Goal: Task Accomplishment & Management: Complete application form

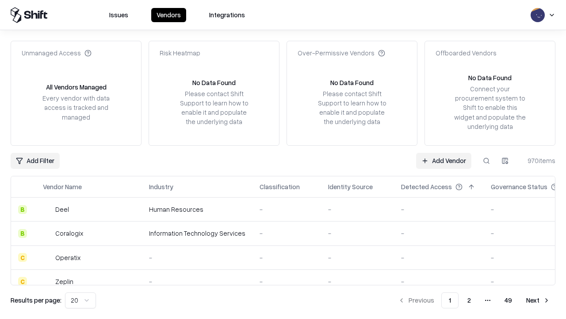
click at [444, 160] on link "Add Vendor" at bounding box center [443, 161] width 55 height 16
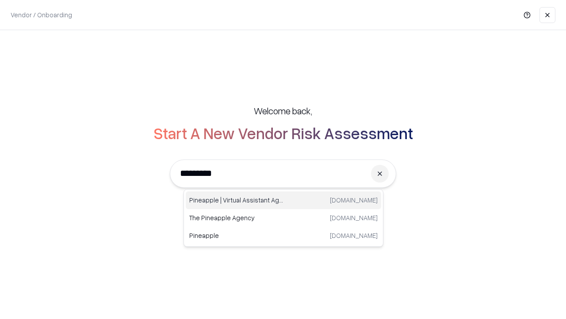
click at [284, 200] on div "Pineapple | Virtual Assistant Agency [DOMAIN_NAME]" at bounding box center [284, 200] width 196 height 18
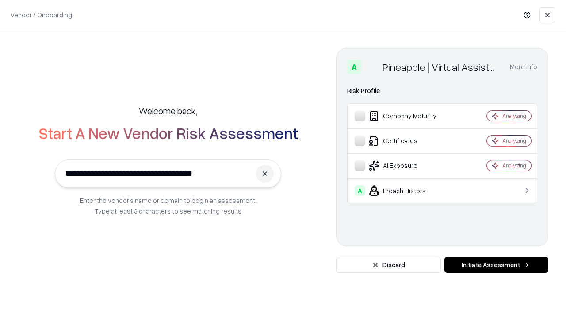
type input "**********"
click at [496, 265] on button "Initiate Assessment" at bounding box center [497, 265] width 104 height 16
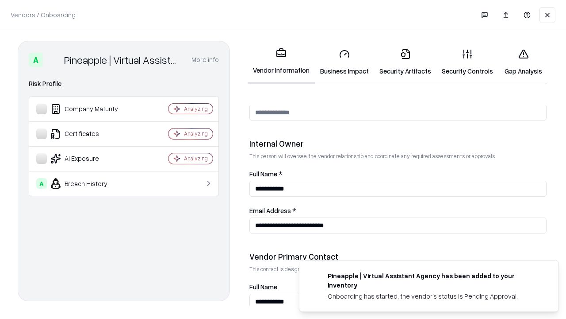
scroll to position [458, 0]
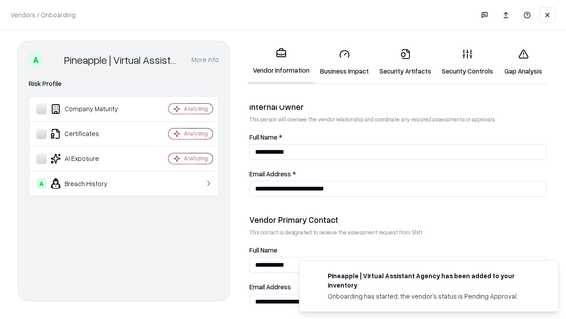
click at [345, 62] on link "Business Impact" at bounding box center [344, 62] width 59 height 41
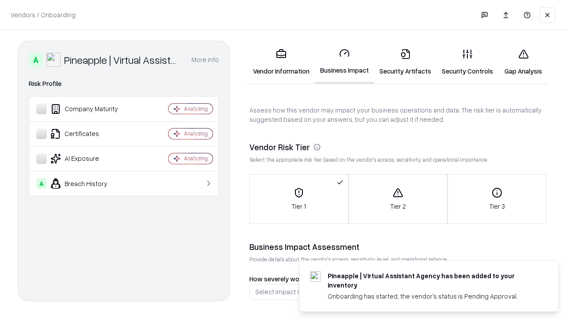
click at [405, 62] on link "Security Artifacts" at bounding box center [405, 62] width 62 height 41
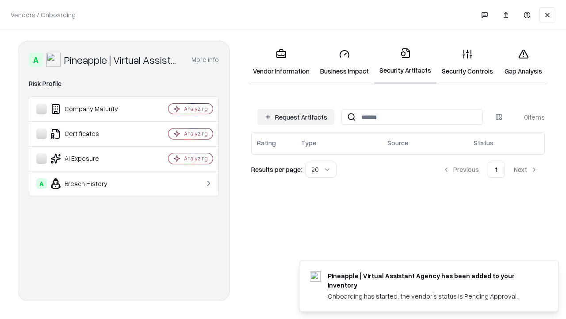
click at [296, 117] on button "Request Artifacts" at bounding box center [296, 117] width 77 height 16
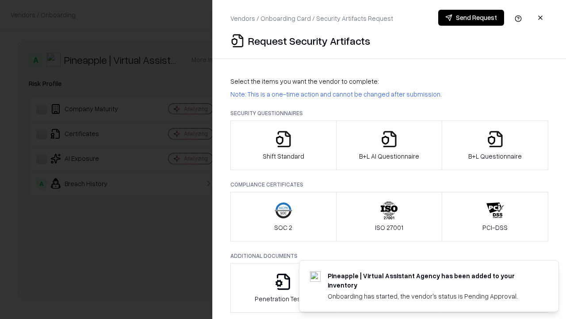
click at [283, 145] on icon "button" at bounding box center [284, 139] width 18 height 18
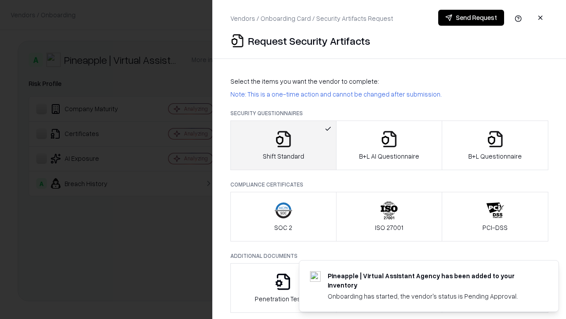
click at [471, 18] on button "Send Request" at bounding box center [471, 18] width 66 height 16
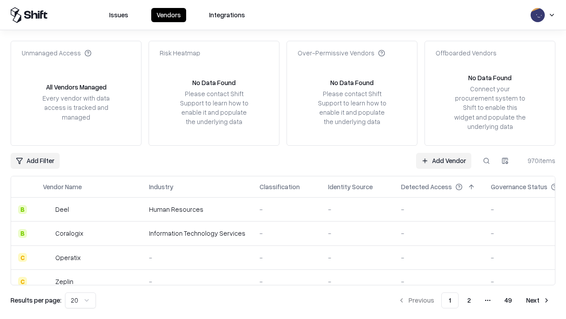
click at [487, 160] on button at bounding box center [487, 161] width 16 height 16
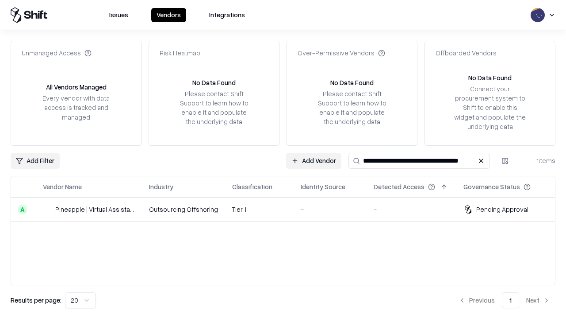
type input "**********"
click at [288, 209] on td "Tier 1" at bounding box center [259, 209] width 69 height 24
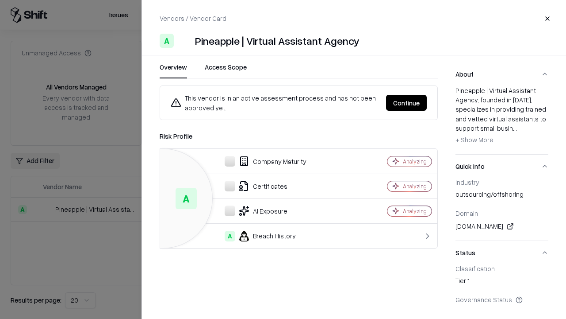
click at [407, 103] on button "Continue" at bounding box center [406, 103] width 41 height 16
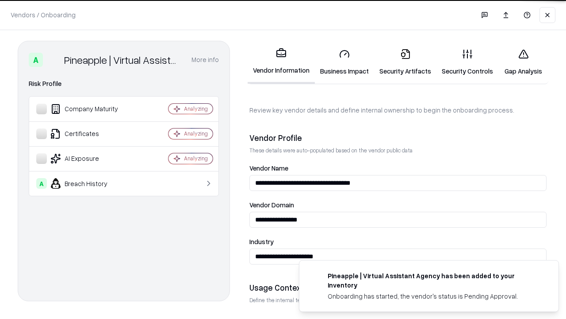
click at [405, 62] on link "Security Artifacts" at bounding box center [405, 62] width 62 height 41
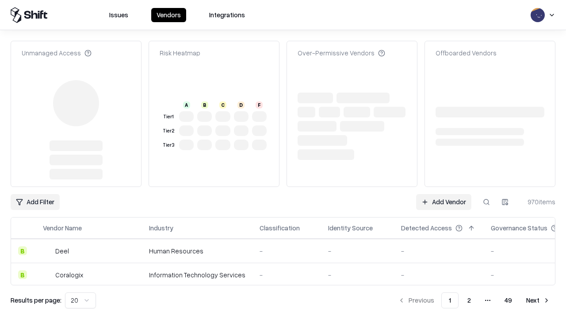
click at [444, 194] on link "Add Vendor" at bounding box center [443, 202] width 55 height 16
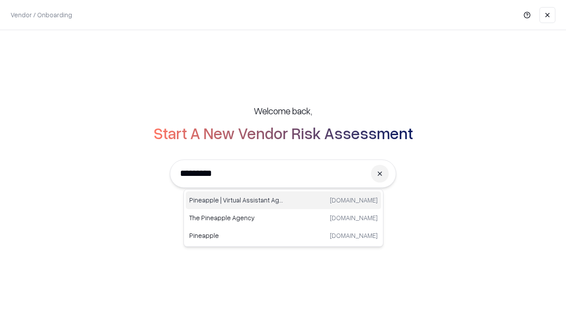
click at [284, 200] on div "Pineapple | Virtual Assistant Agency [DOMAIN_NAME]" at bounding box center [284, 200] width 196 height 18
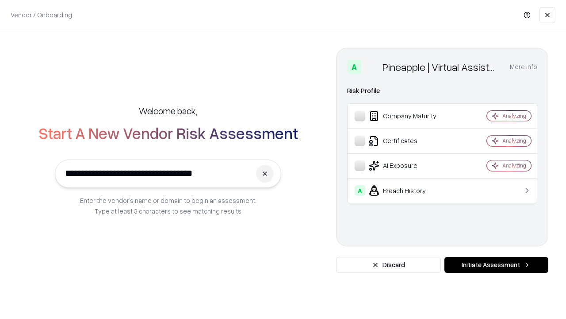
type input "**********"
click at [496, 265] on button "Initiate Assessment" at bounding box center [497, 265] width 104 height 16
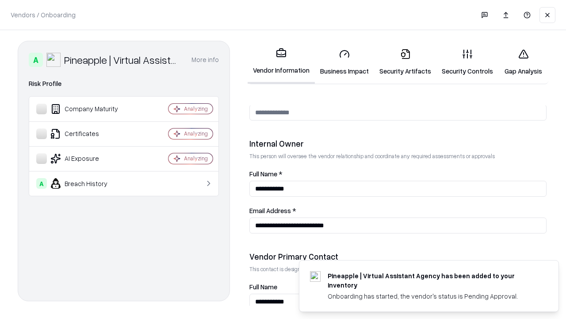
scroll to position [458, 0]
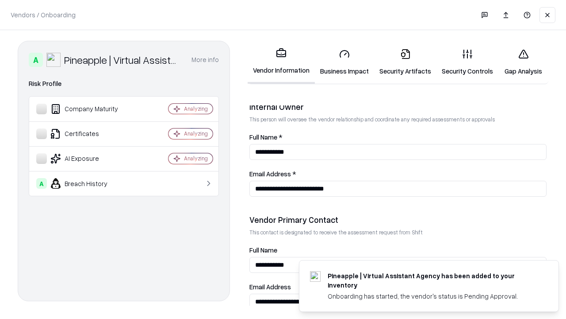
click at [523, 62] on link "Gap Analysis" at bounding box center [524, 62] width 50 height 41
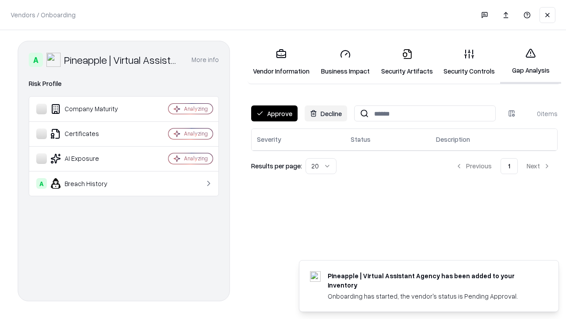
click at [274, 113] on button "Approve" at bounding box center [274, 113] width 46 height 16
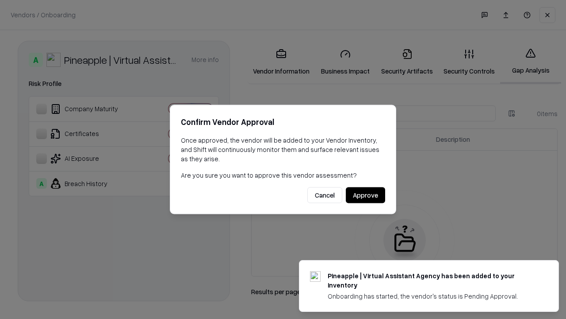
click at [365, 195] on button "Approve" at bounding box center [365, 195] width 39 height 16
